Goal: Task Accomplishment & Management: Manage account settings

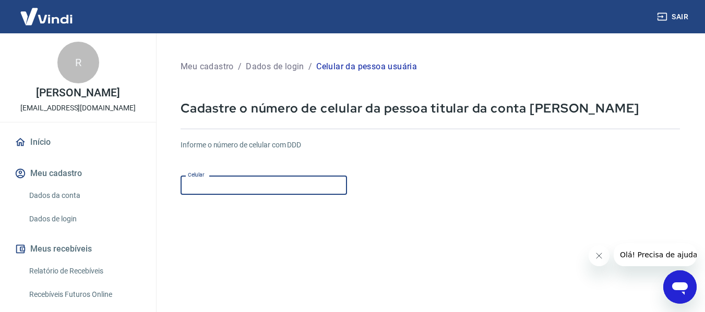
click at [246, 184] on input "Celular" at bounding box center [264, 185] width 166 height 19
type input "(11) 96399-8636"
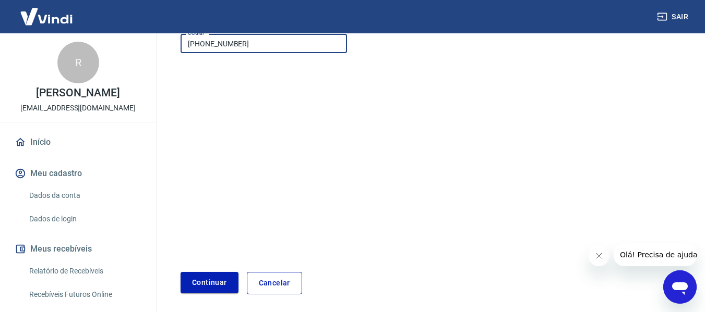
scroll to position [182, 0]
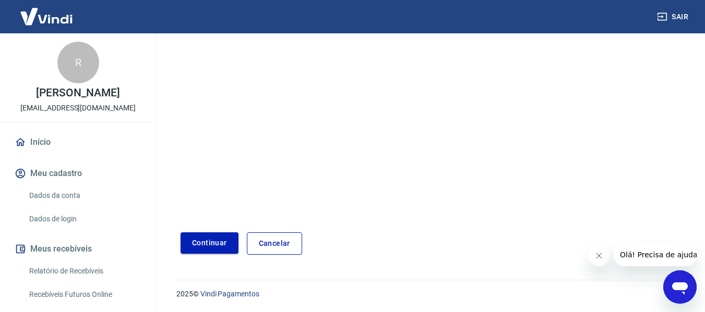
click at [219, 247] on button "Continuar" at bounding box center [210, 243] width 58 height 21
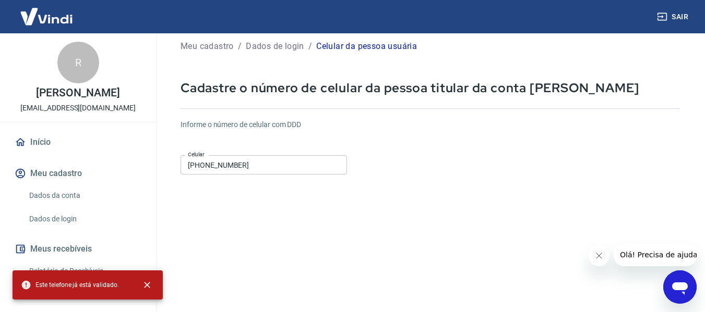
scroll to position [0, 0]
